Goal: Transaction & Acquisition: Book appointment/travel/reservation

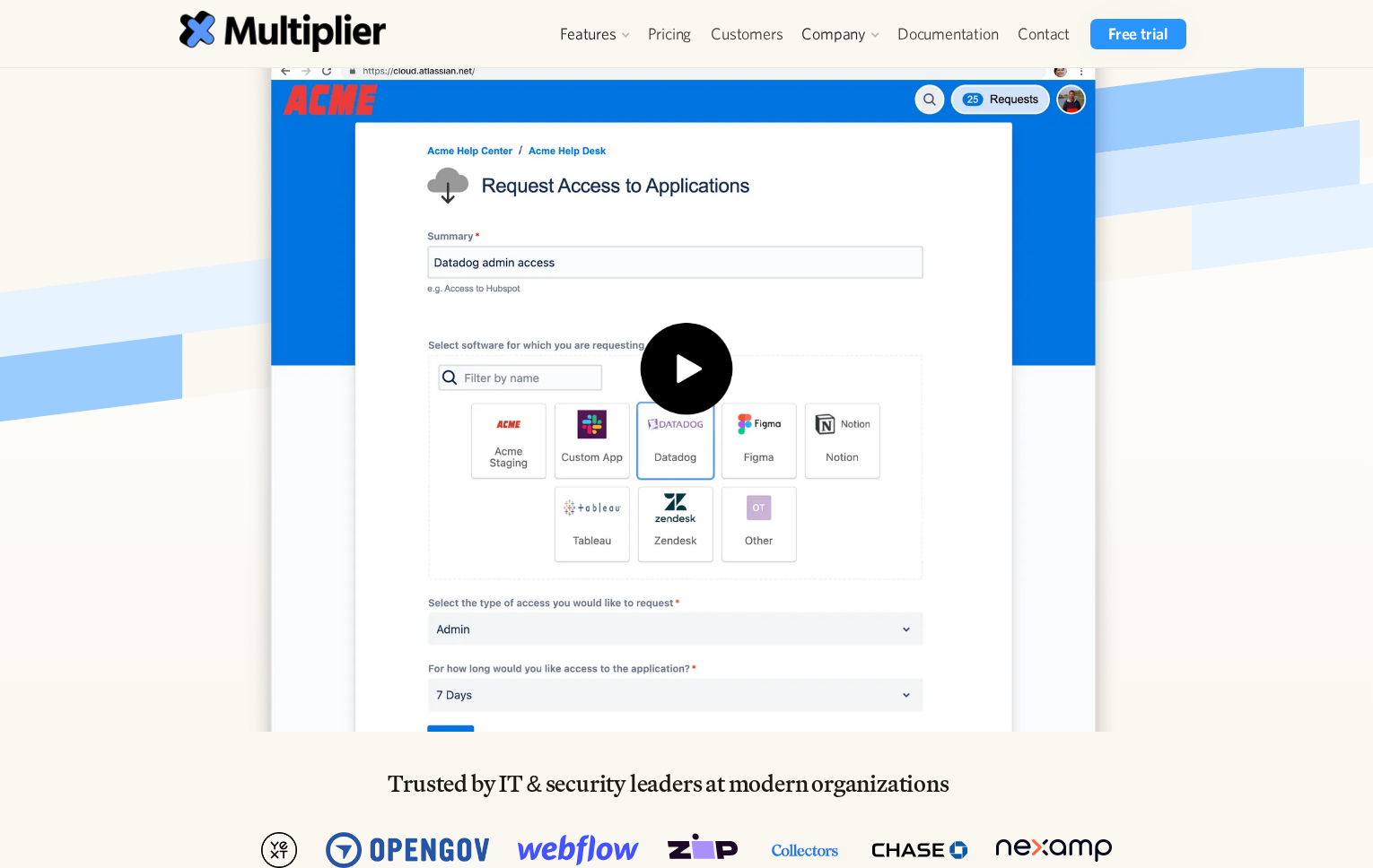
click at [1131, 415] on img "open lightbox" at bounding box center [686, 380] width 933 height 756
click at [1183, 720] on div at bounding box center [686, 575] width 1373 height 314
